Goal: Browse casually

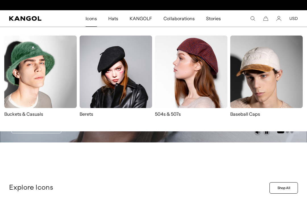
click at [94, 16] on span "Icons" at bounding box center [91, 18] width 11 height 16
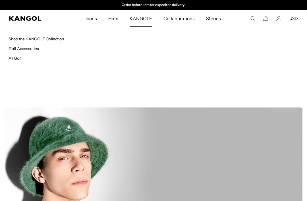
click at [140, 18] on span "KANGOLF" at bounding box center [141, 18] width 22 height 16
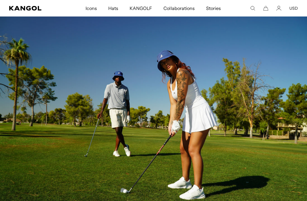
click at [240, 8] on ul "Icons Icons Buckets & Casuals Berets 504s & 507s Baseball Caps Hats" at bounding box center [153, 8] width 194 height 16
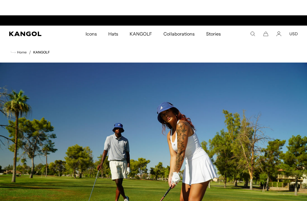
scroll to position [0, 117]
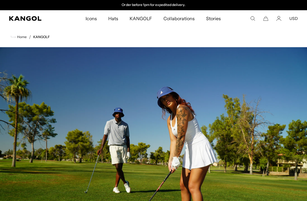
click at [30, 16] on icon "Kangol" at bounding box center [25, 18] width 32 height 5
